Goal: Task Accomplishment & Management: Manage account settings

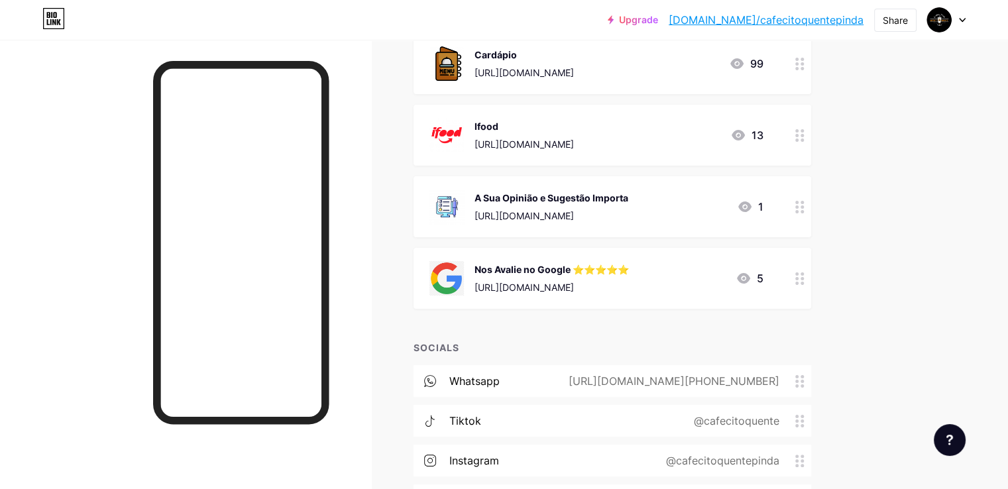
scroll to position [66, 0]
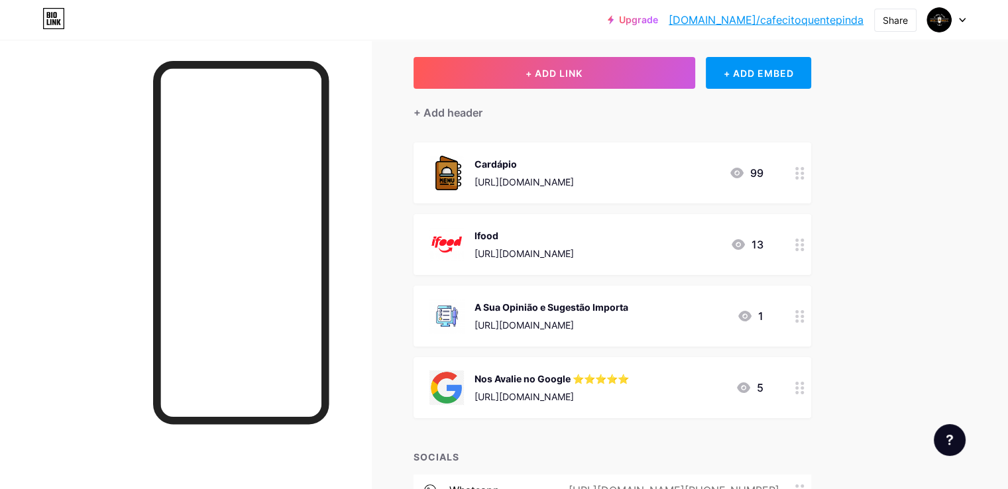
click at [959, 20] on icon at bounding box center [962, 20] width 7 height 5
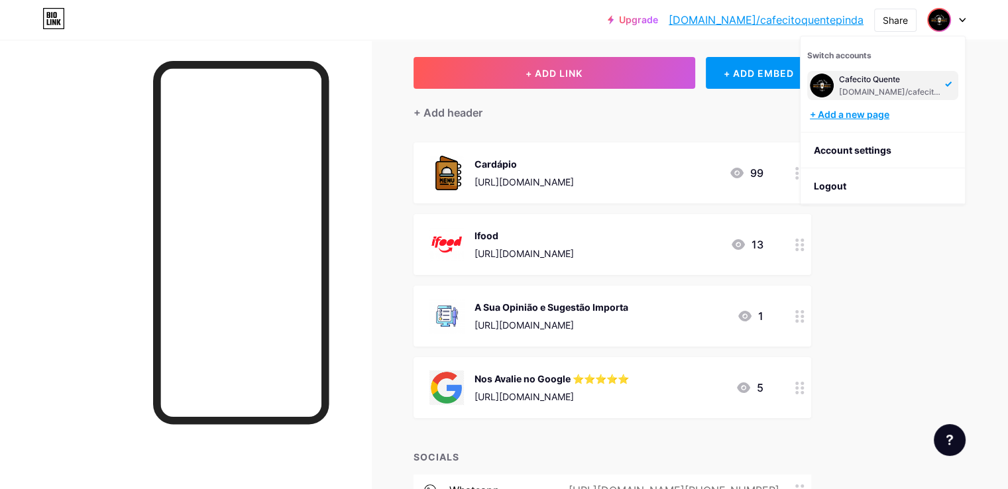
click at [872, 113] on div "+ Add a new page" at bounding box center [884, 114] width 149 height 13
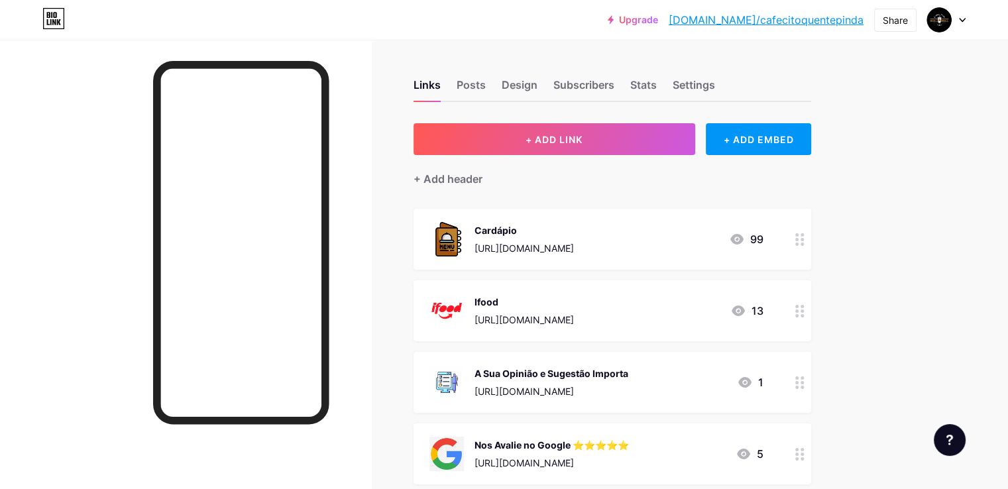
click at [955, 22] on div at bounding box center [947, 20] width 38 height 24
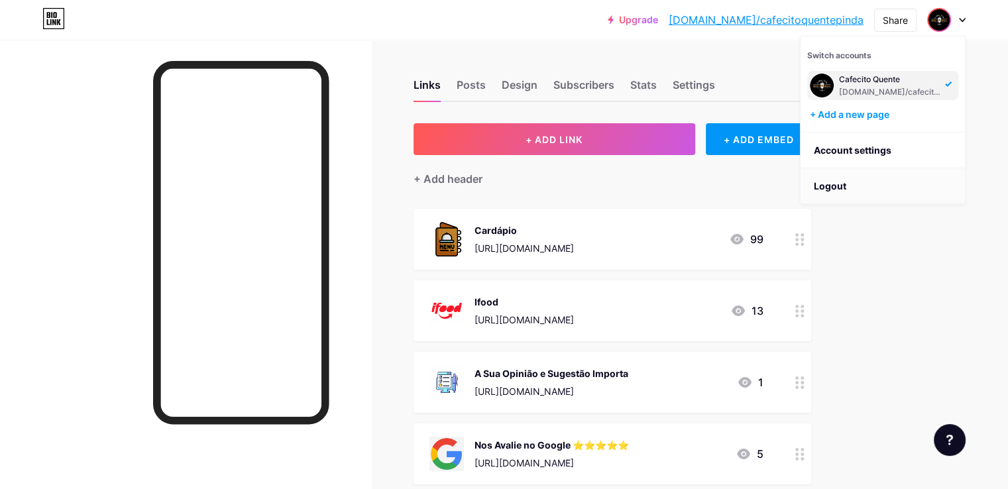
click at [856, 188] on li "Logout" at bounding box center [883, 186] width 164 height 36
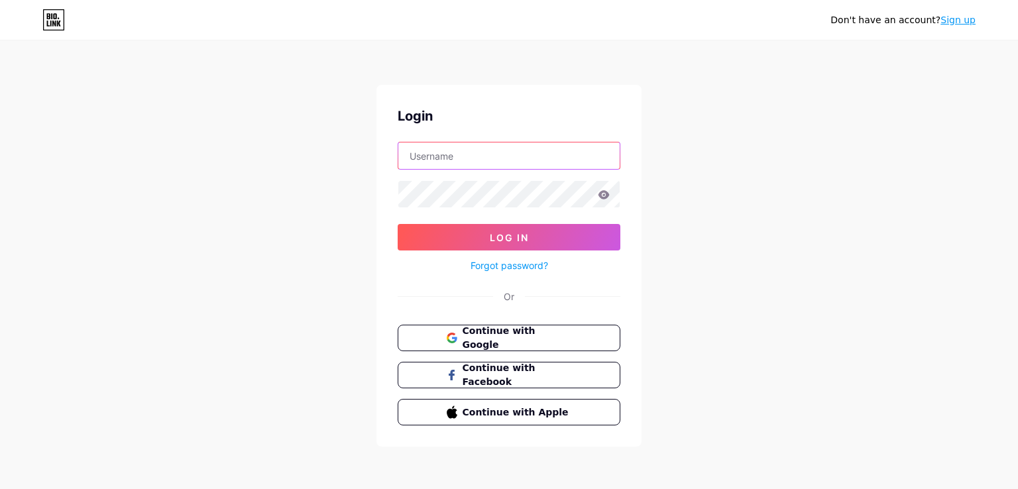
click at [448, 154] on input "text" at bounding box center [508, 156] width 221 height 27
click at [418, 152] on input "text" at bounding box center [508, 156] width 221 height 27
type input "[EMAIL_ADDRESS][DOMAIN_NAME]"
click at [599, 330] on button "Continue with Google" at bounding box center [509, 338] width 226 height 27
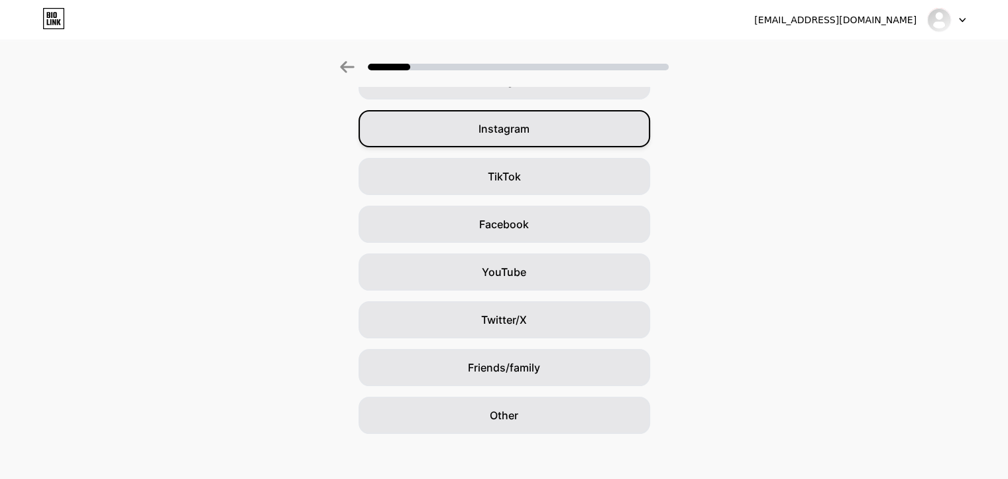
scroll to position [93, 0]
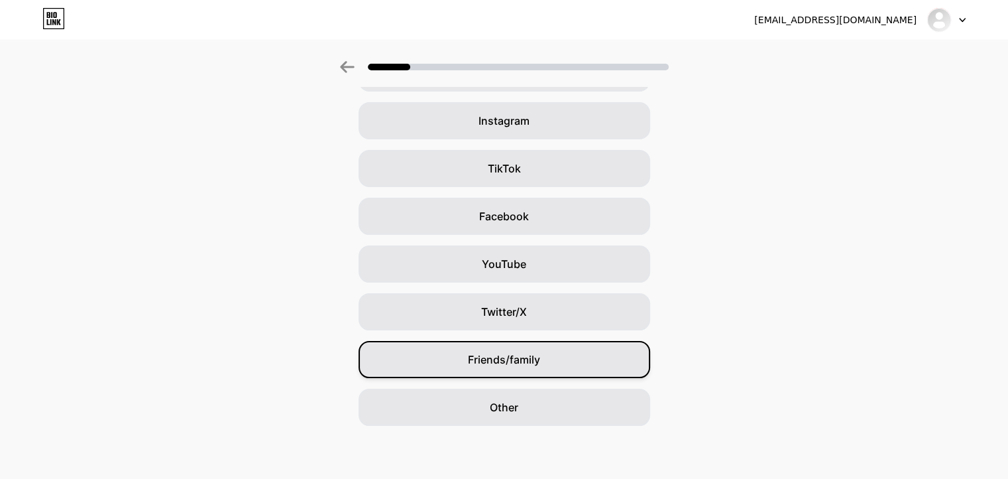
click at [626, 369] on div "Friends/family" at bounding box center [505, 359] width 292 height 37
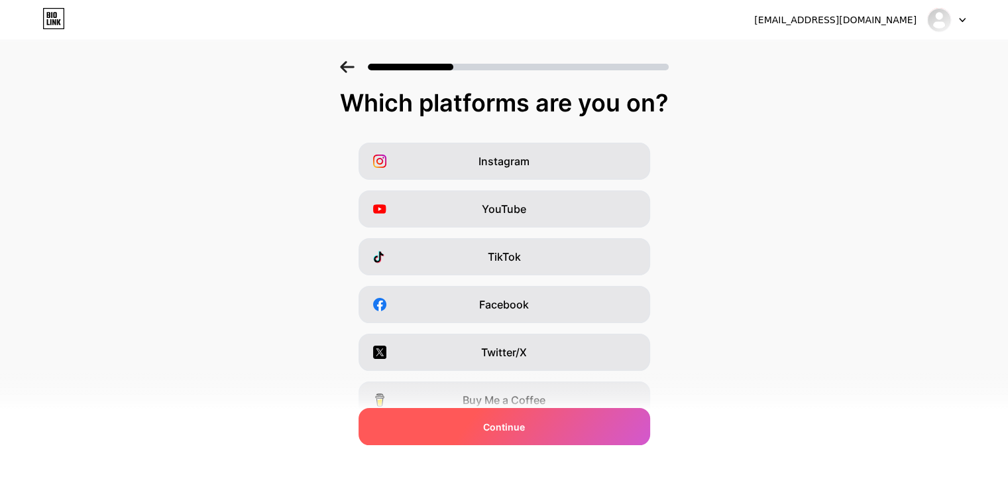
scroll to position [0, 0]
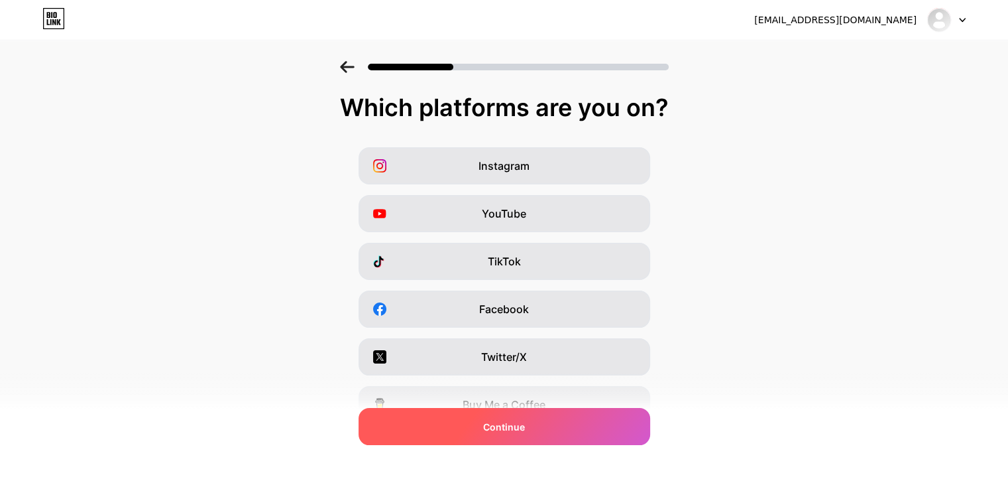
click at [572, 436] on div "Continue" at bounding box center [505, 426] width 292 height 37
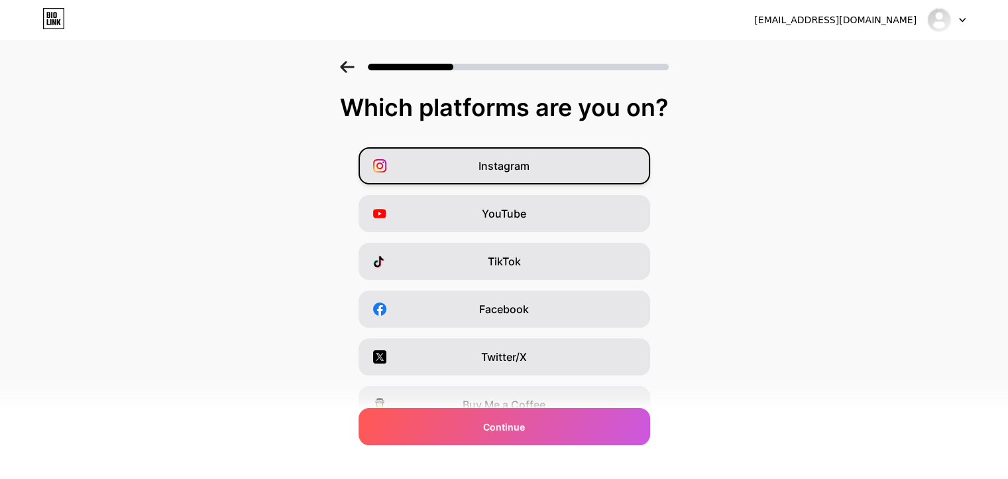
click at [607, 176] on div "Instagram" at bounding box center [505, 165] width 292 height 37
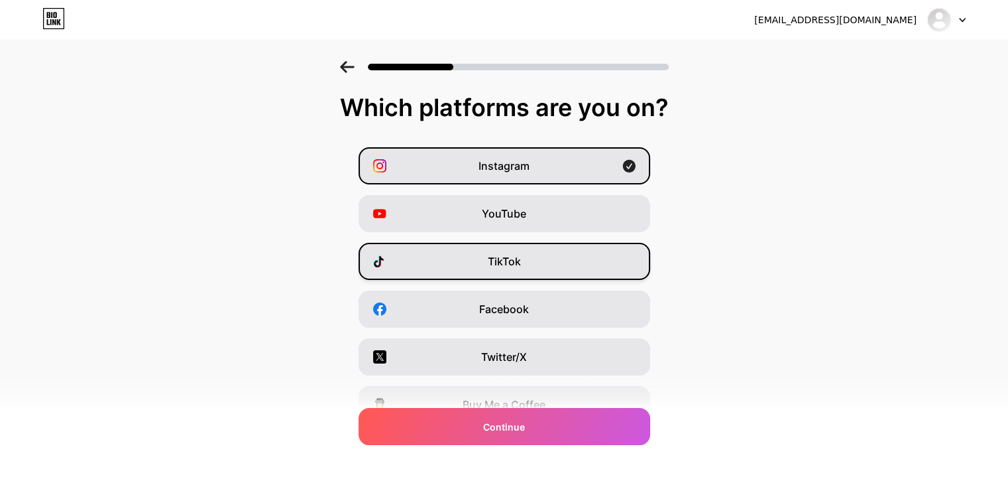
click at [562, 257] on div "TikTok" at bounding box center [505, 261] width 292 height 37
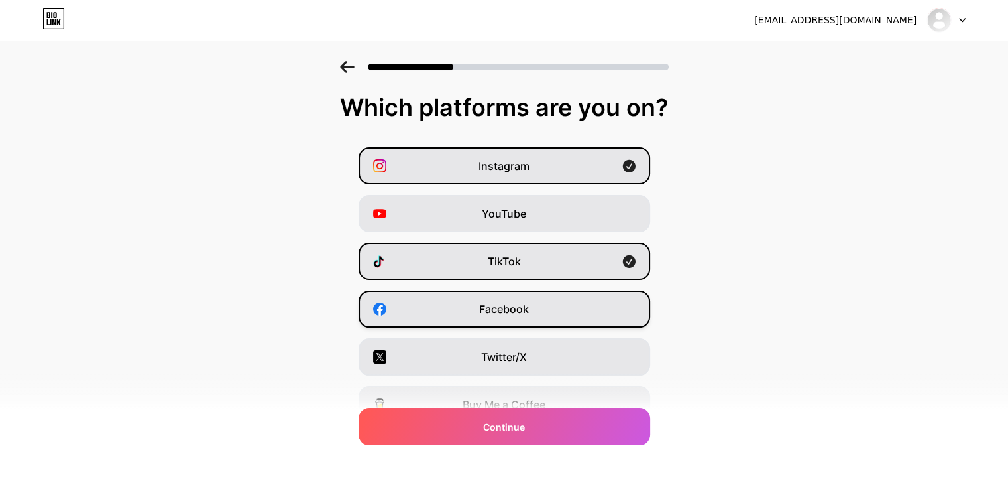
click at [570, 309] on div "Facebook" at bounding box center [505, 308] width 292 height 37
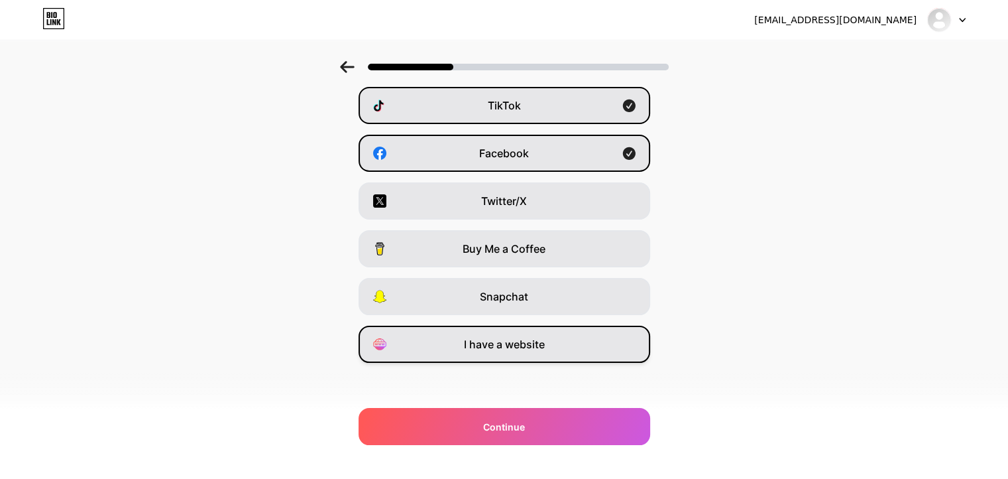
scroll to position [159, 0]
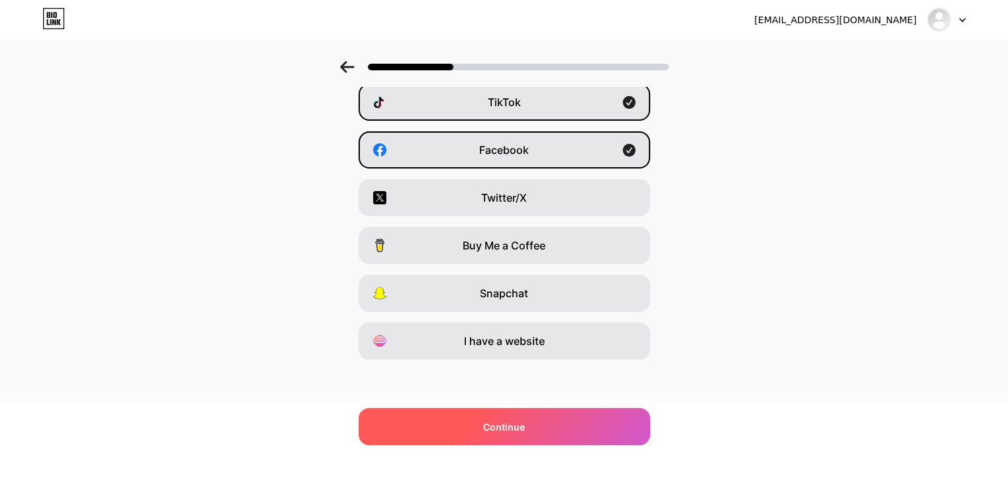
click at [558, 414] on div "Continue" at bounding box center [505, 426] width 292 height 37
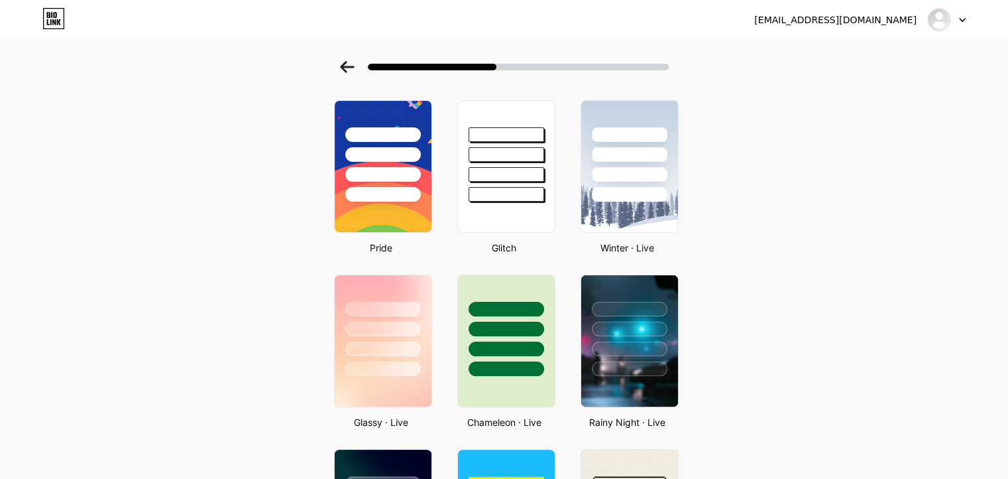
scroll to position [66, 0]
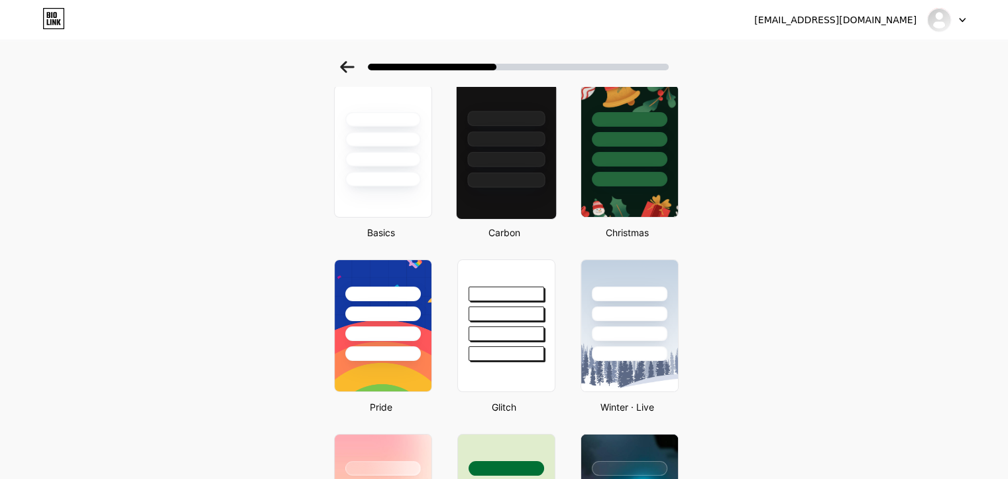
click at [530, 173] on div at bounding box center [506, 179] width 78 height 15
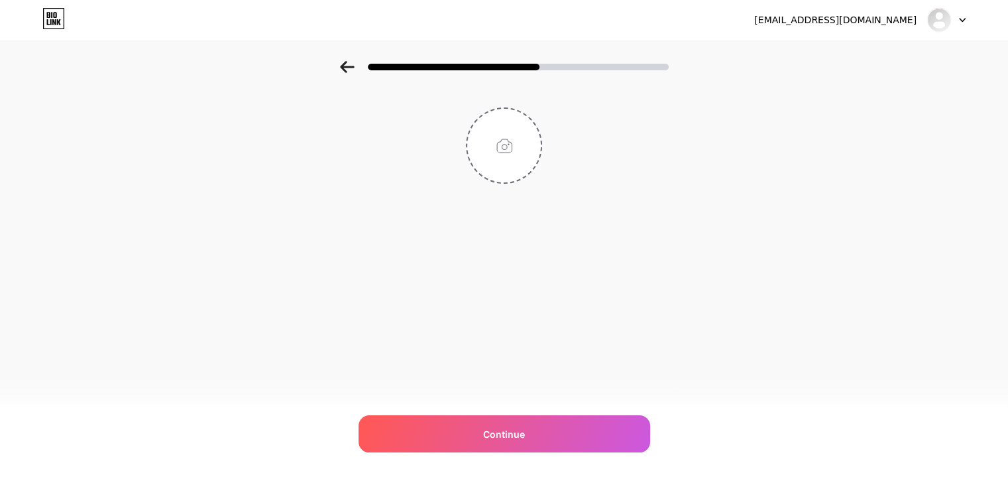
scroll to position [0, 0]
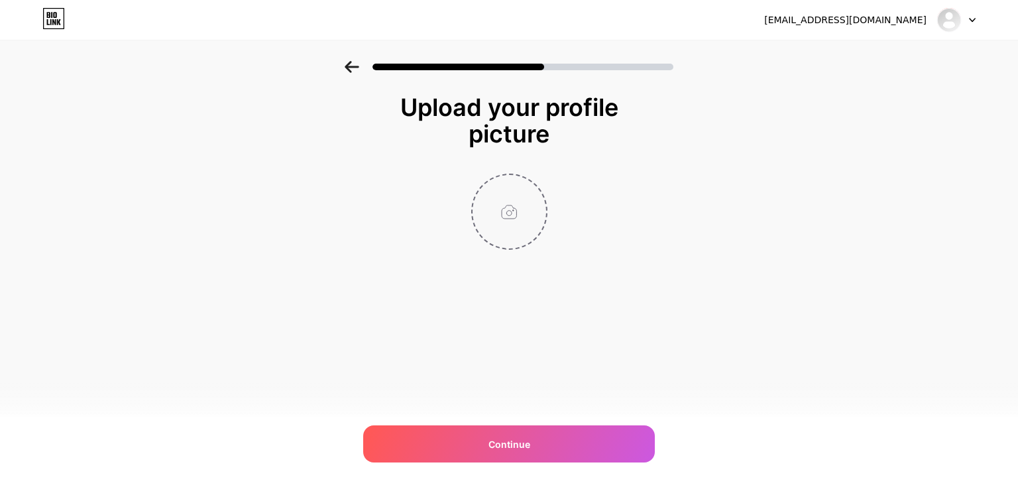
click at [511, 229] on input "file" at bounding box center [510, 212] width 74 height 74
type input "C:\fakepath\Diseño sin título.png"
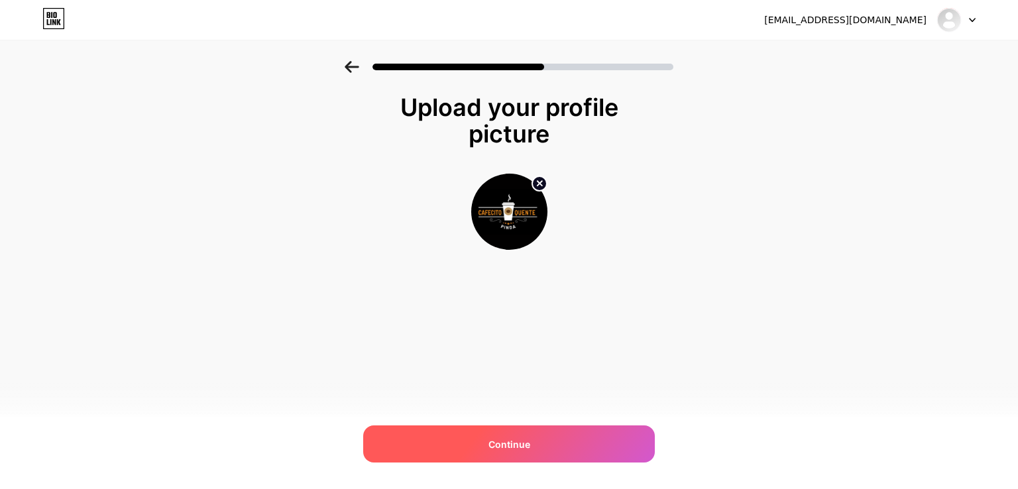
click at [550, 436] on div "Continue" at bounding box center [509, 444] width 292 height 37
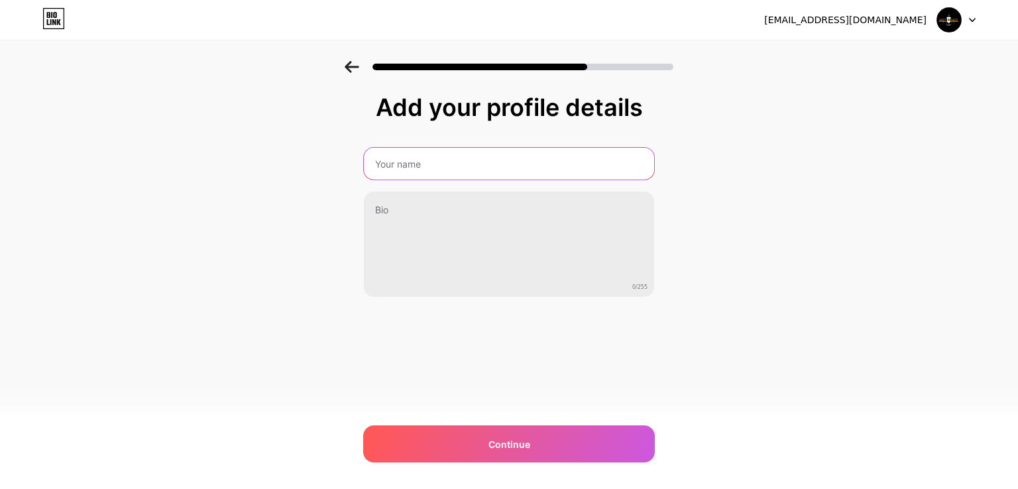
click at [426, 175] on input "text" at bounding box center [509, 164] width 290 height 32
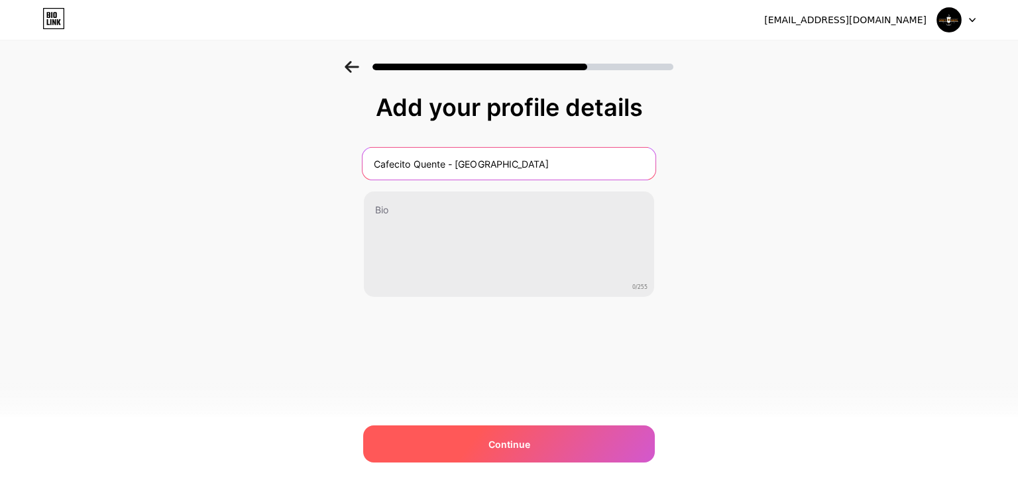
type input "Cafecito Quente - [GEOGRAPHIC_DATA]"
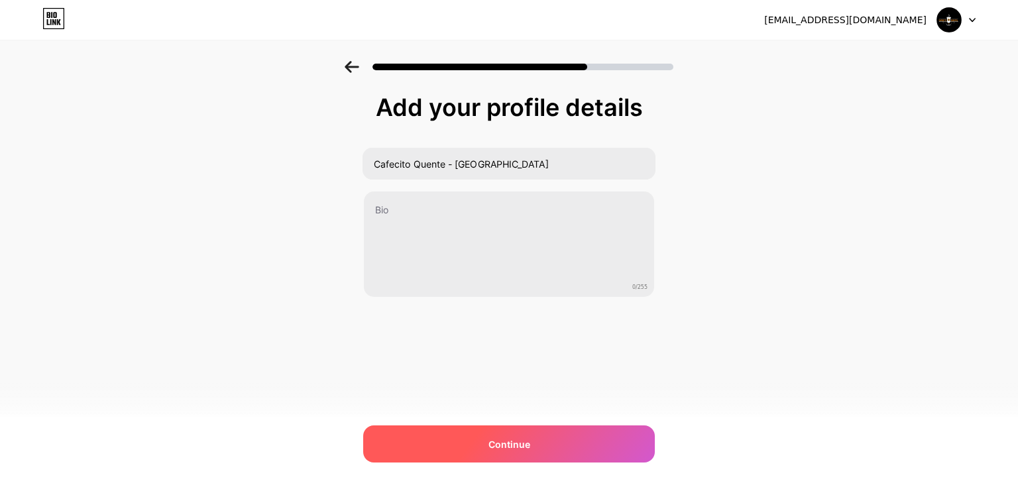
click at [556, 450] on div "Continue" at bounding box center [509, 444] width 292 height 37
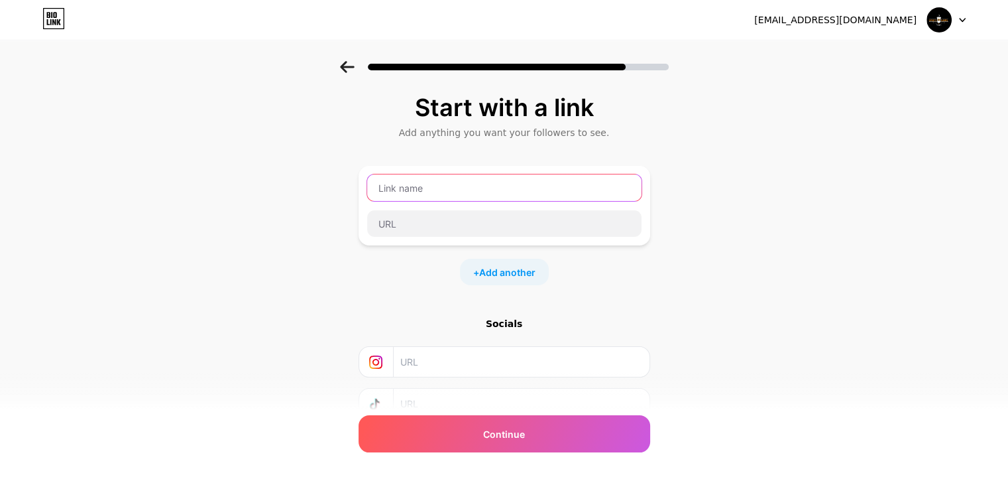
click at [452, 194] on input "text" at bounding box center [504, 187] width 274 height 27
click at [438, 179] on input "text" at bounding box center [504, 187] width 274 height 27
type input "Instagram"
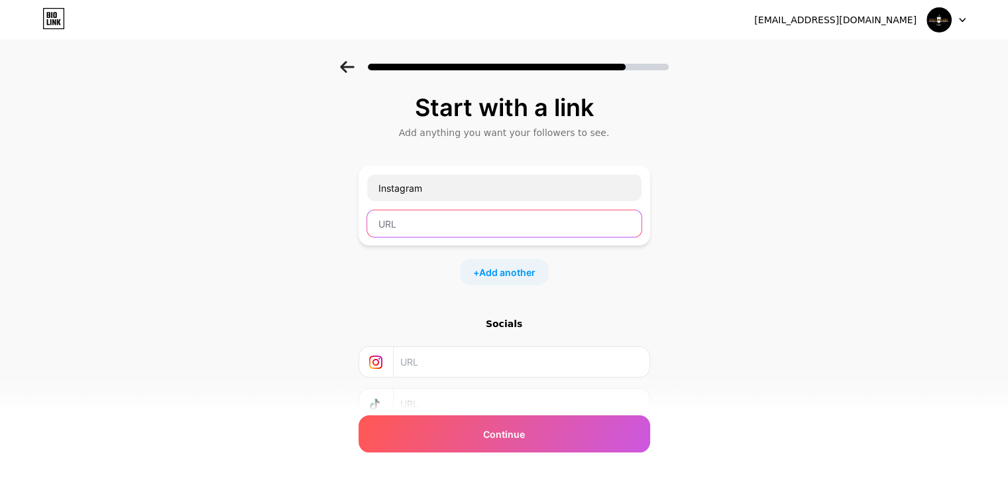
click at [442, 220] on input "text" at bounding box center [504, 223] width 274 height 27
paste input "[URL][DOMAIN_NAME]"
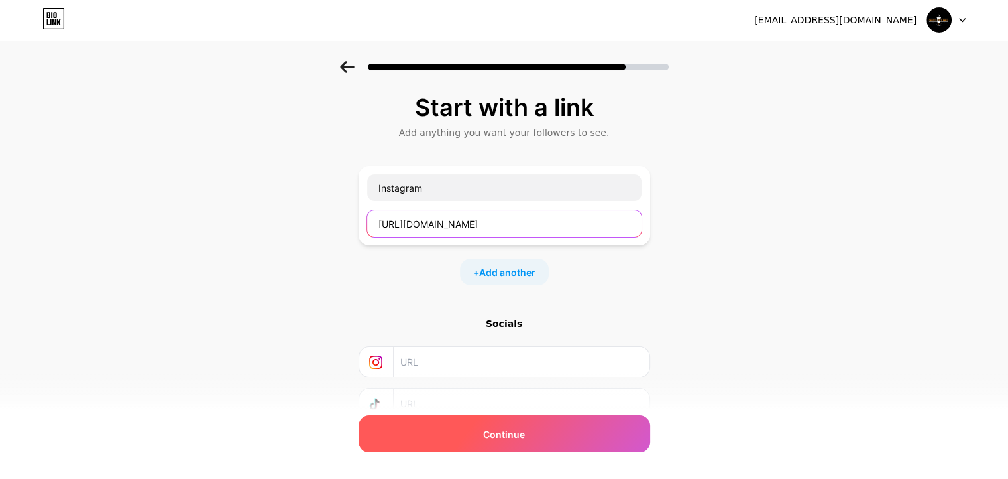
type input "[URL][DOMAIN_NAME]"
click at [537, 425] on div "Continue" at bounding box center [505, 433] width 292 height 37
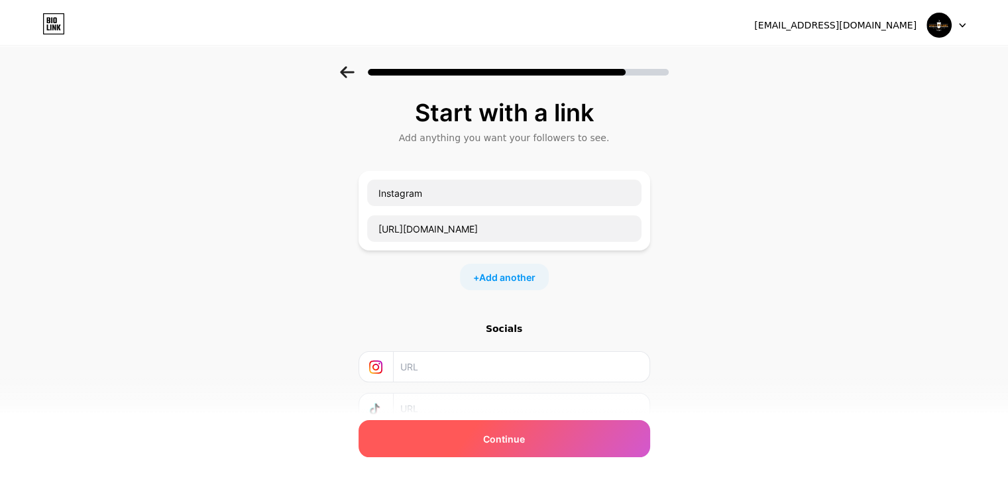
scroll to position [0, 0]
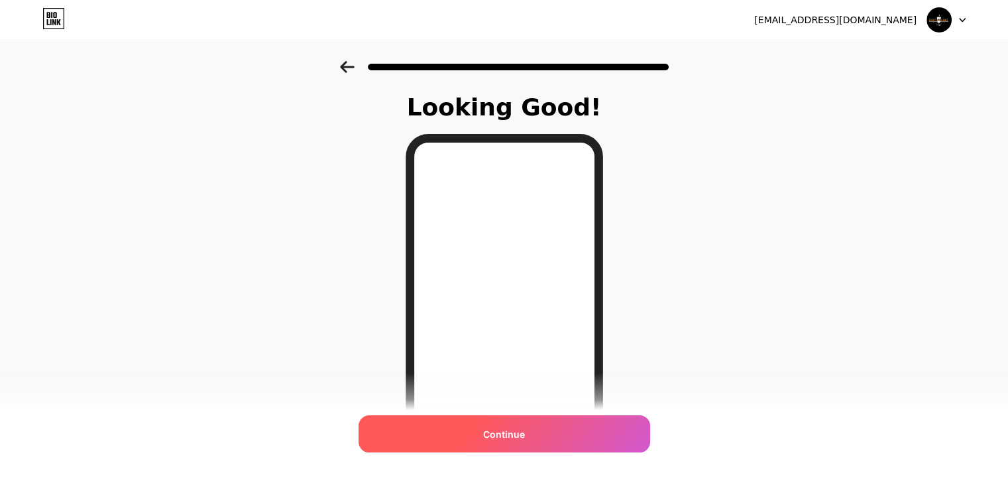
click at [553, 420] on div "Continue" at bounding box center [505, 433] width 292 height 37
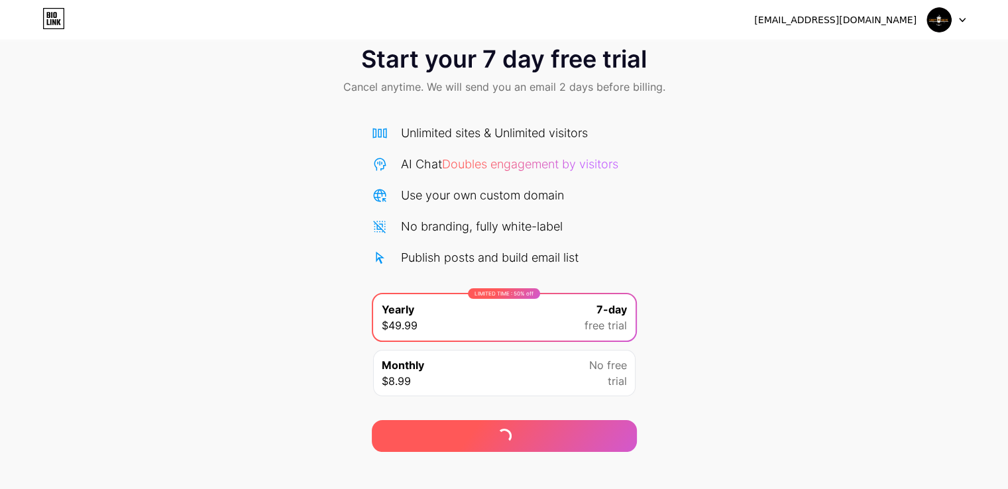
scroll to position [44, 0]
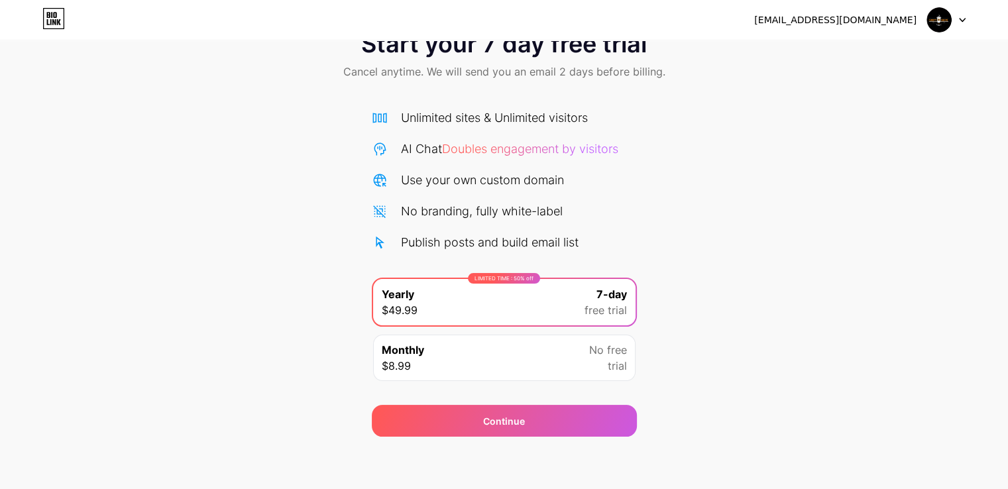
click at [961, 9] on div at bounding box center [947, 20] width 38 height 24
click at [855, 54] on li "Logout" at bounding box center [883, 54] width 164 height 36
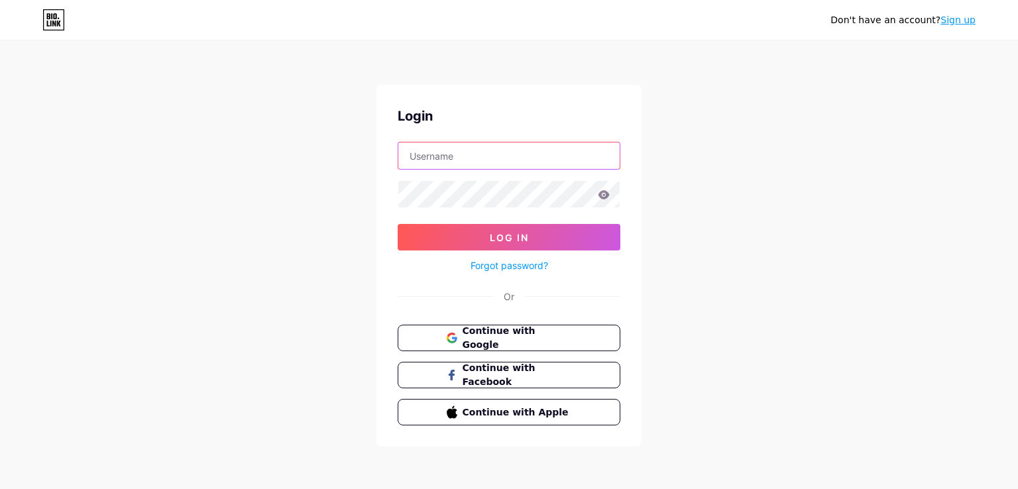
click at [479, 149] on input "text" at bounding box center [508, 156] width 221 height 27
type input "[EMAIL_ADDRESS][DOMAIN_NAME]"
click at [398, 224] on button "Log In" at bounding box center [509, 237] width 223 height 27
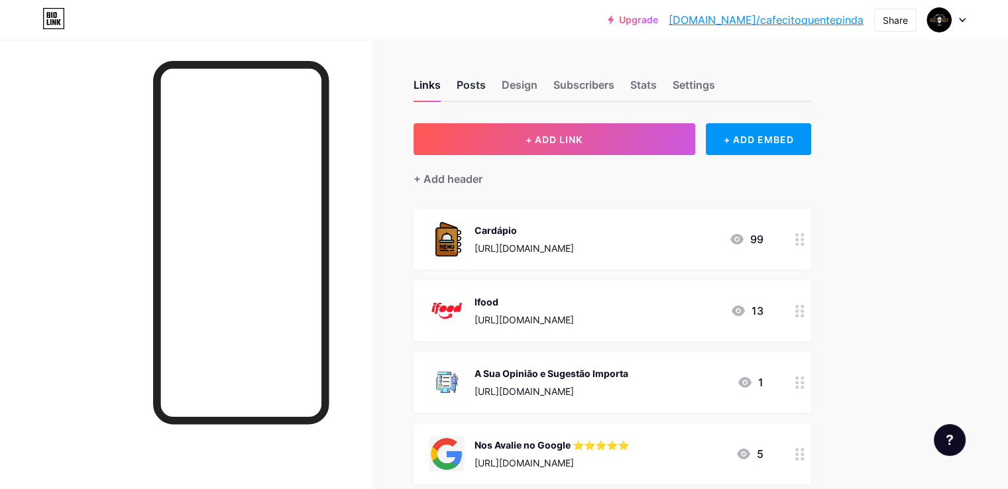
click at [486, 91] on div "Posts" at bounding box center [471, 89] width 29 height 24
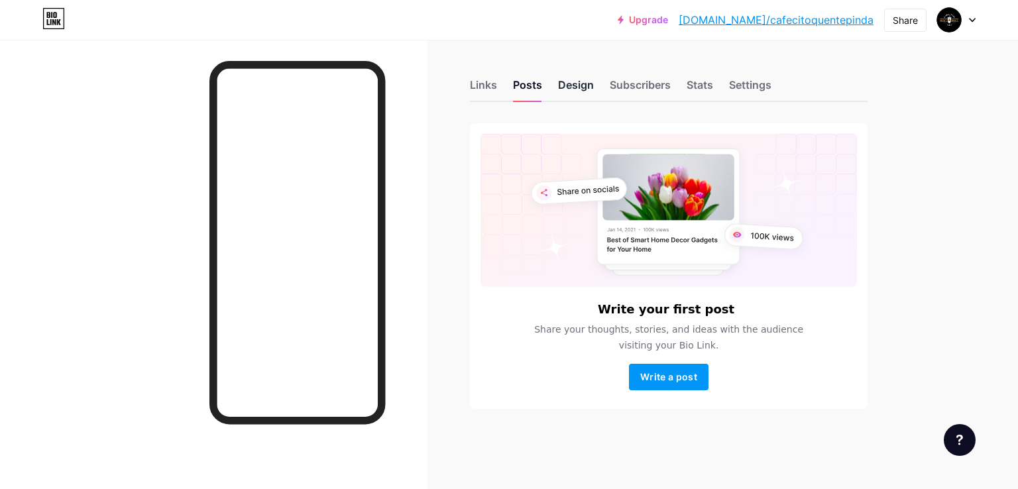
click at [588, 88] on div "Design" at bounding box center [576, 89] width 36 height 24
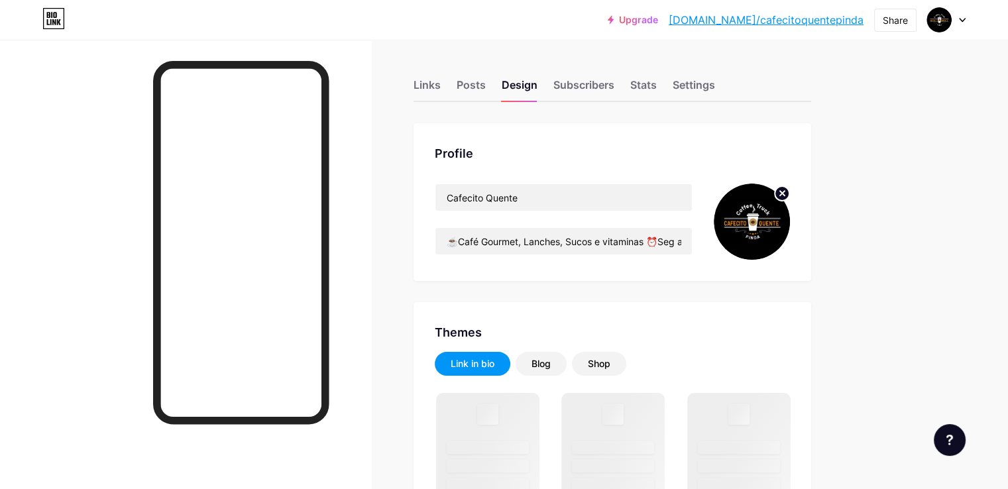
click at [544, 88] on div "Links Posts Design Subscribers Stats Settings" at bounding box center [613, 79] width 398 height 46
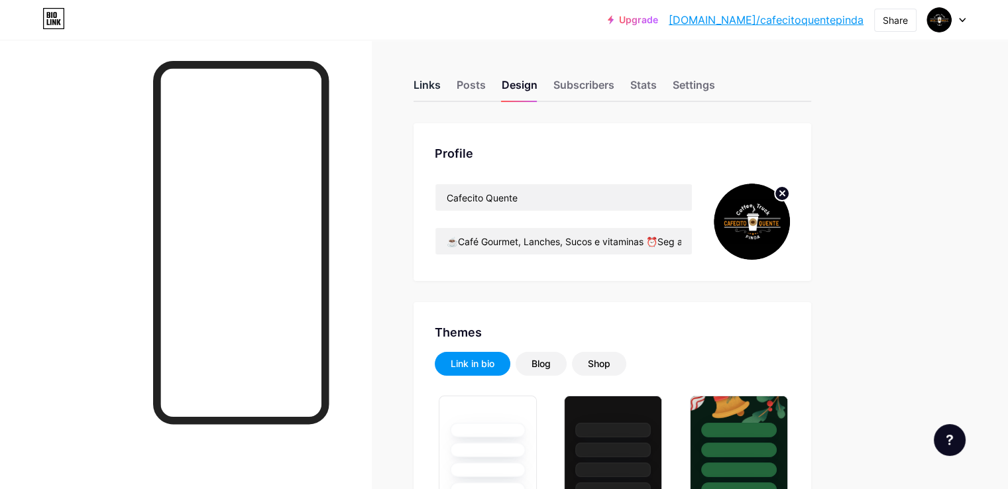
click at [441, 85] on div "Links" at bounding box center [427, 89] width 27 height 24
